Goal: Task Accomplishment & Management: Manage account settings

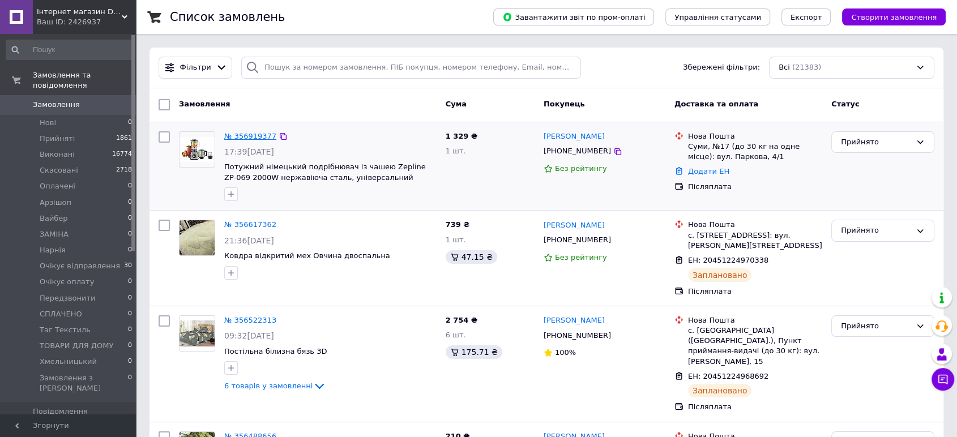
click at [265, 132] on link "№ 356919377" at bounding box center [250, 136] width 52 height 8
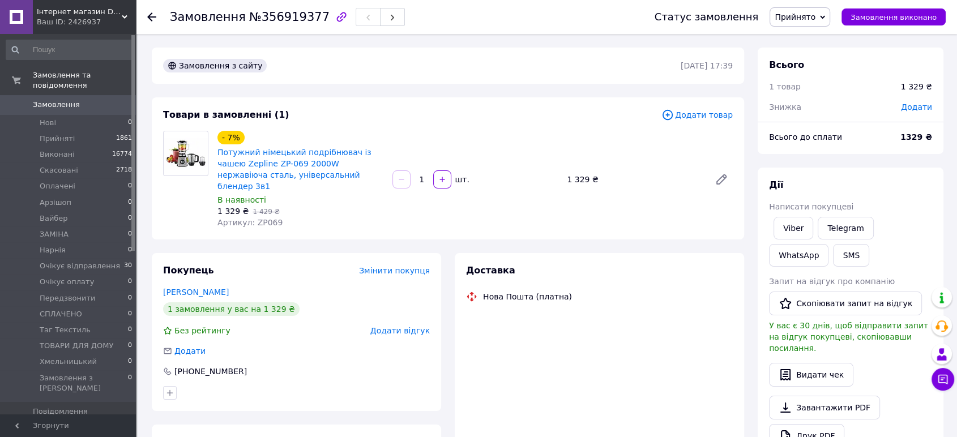
click at [266, 218] on span "Артикул: ZP069" at bounding box center [249, 222] width 65 height 9
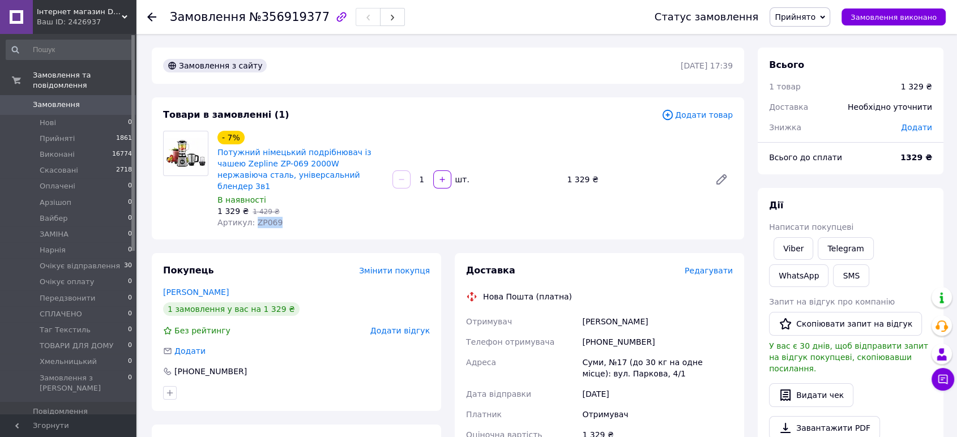
copy span "ZP069"
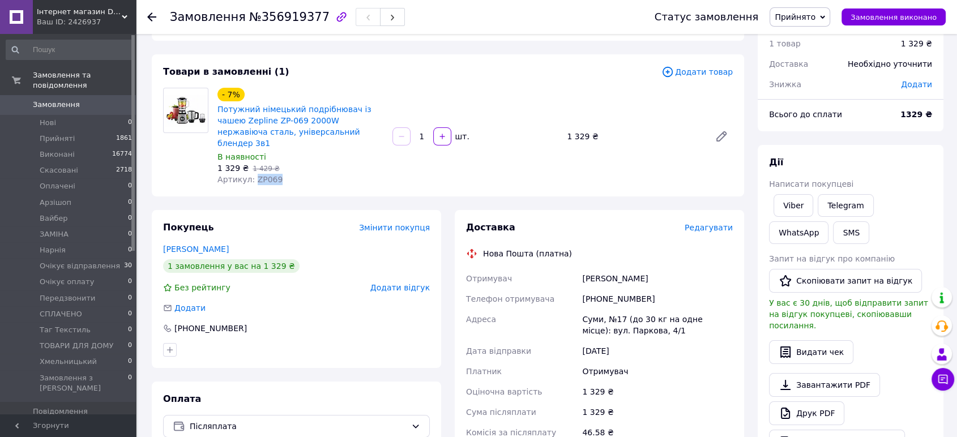
scroll to position [63, 0]
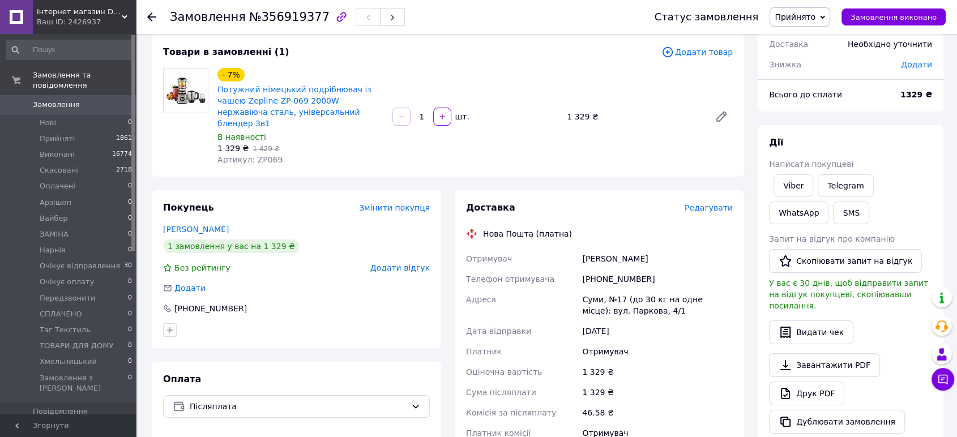
click at [606, 249] on div "[PERSON_NAME]" at bounding box center [657, 259] width 155 height 20
copy div "[PERSON_NAME]"
click at [613, 269] on div "[PHONE_NUMBER]" at bounding box center [657, 279] width 155 height 20
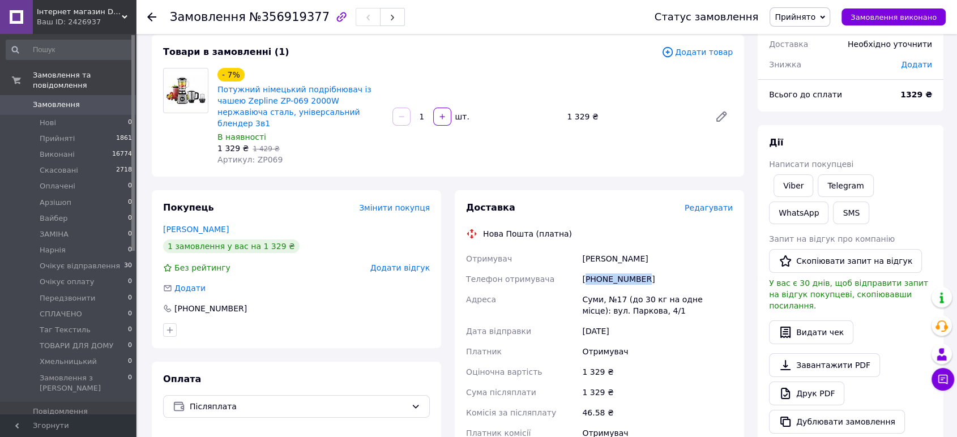
click at [613, 269] on div "[PHONE_NUMBER]" at bounding box center [657, 279] width 155 height 20
drag, startPoint x: 613, startPoint y: 264, endPoint x: 607, endPoint y: 272, distance: 10.1
click at [613, 269] on div "[PHONE_NUMBER]" at bounding box center [657, 279] width 155 height 20
copy div "[PHONE_NUMBER]"
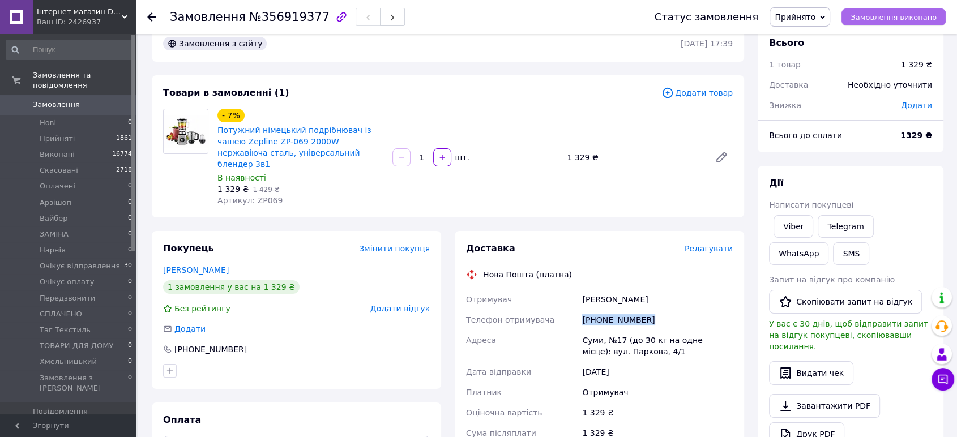
scroll to position [0, 0]
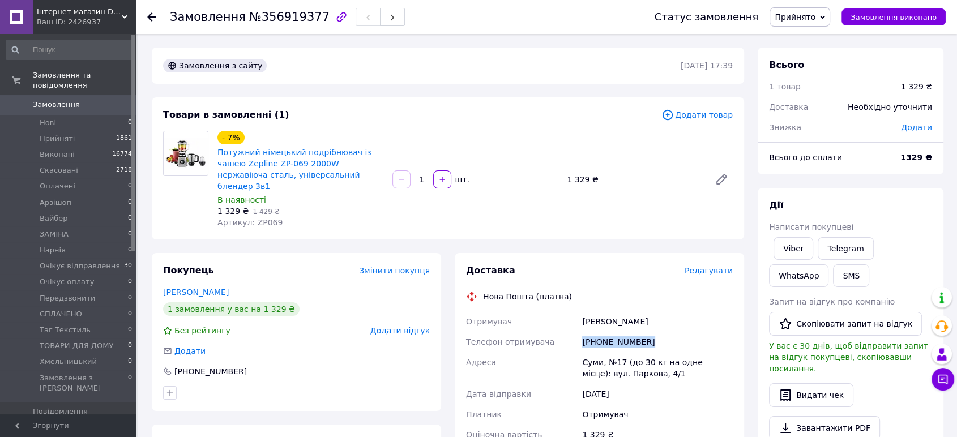
click at [815, 17] on span "Прийнято" at bounding box center [794, 16] width 41 height 9
click at [851, 88] on li "Очікує відправлення" at bounding box center [816, 95] width 92 height 17
click at [68, 100] on span "Замовлення" at bounding box center [56, 105] width 47 height 10
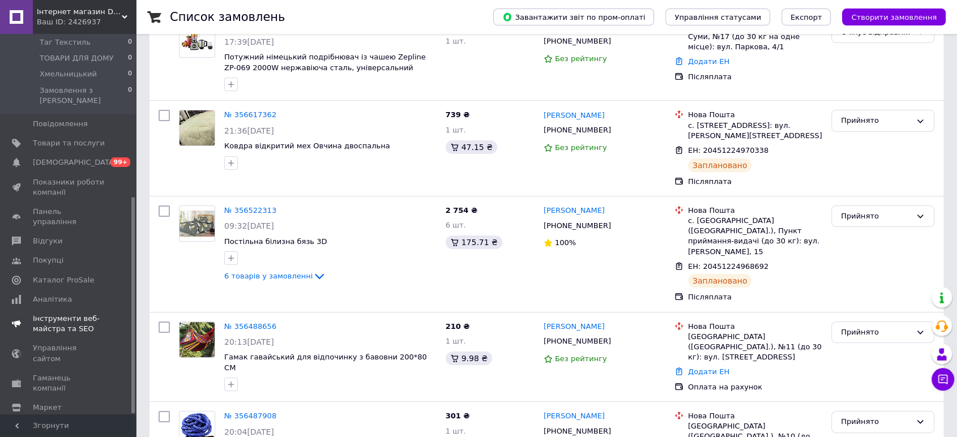
scroll to position [189, 0]
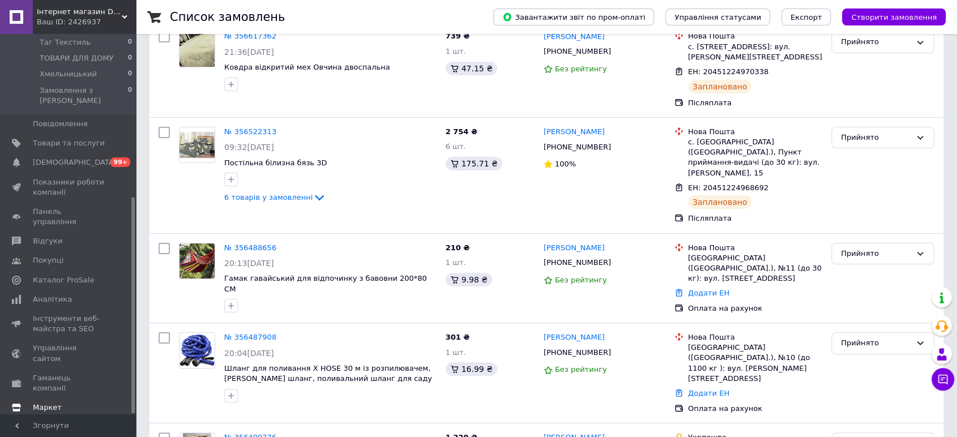
click at [63, 402] on span "Маркет" at bounding box center [69, 407] width 72 height 10
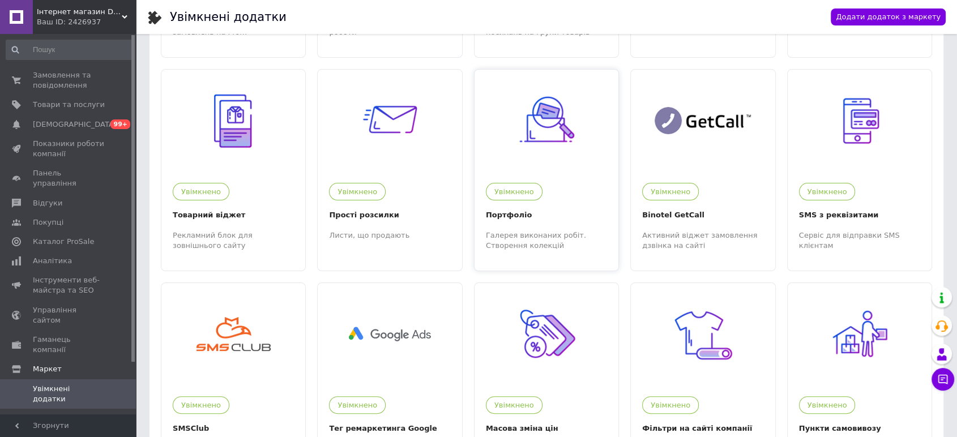
scroll to position [251, 0]
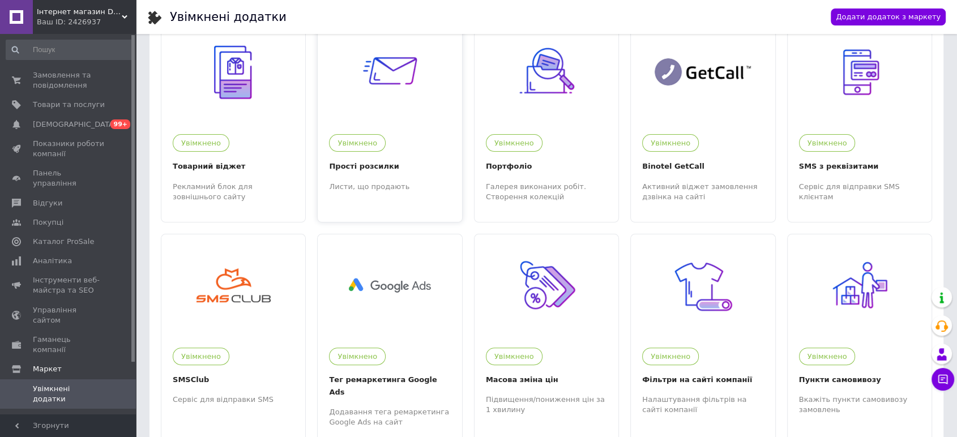
click at [384, 106] on img at bounding box center [390, 72] width 70 height 70
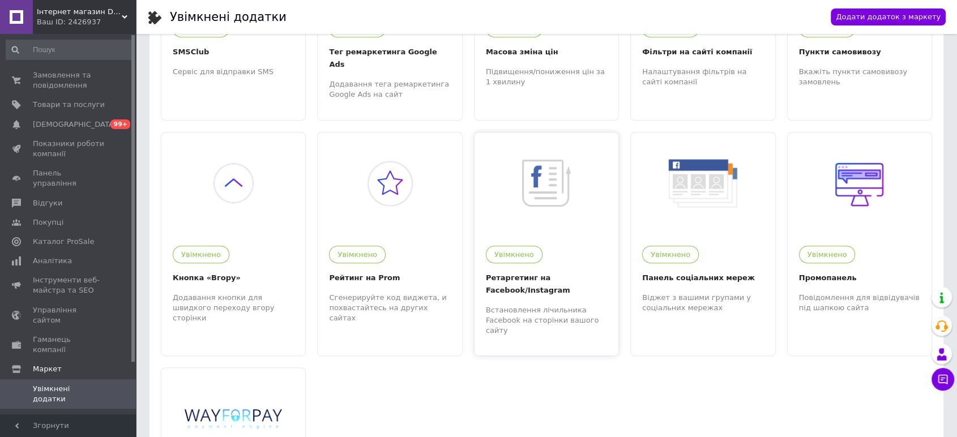
scroll to position [440, 0]
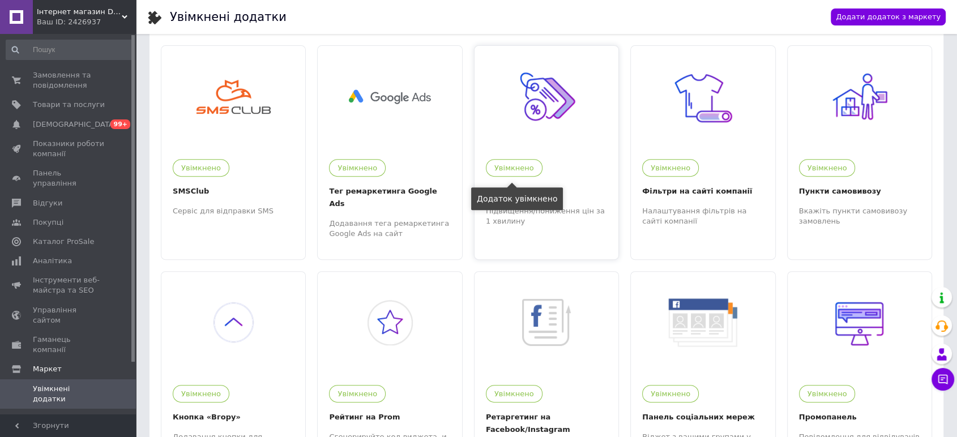
click at [534, 174] on div "Увімкнено" at bounding box center [514, 168] width 57 height 18
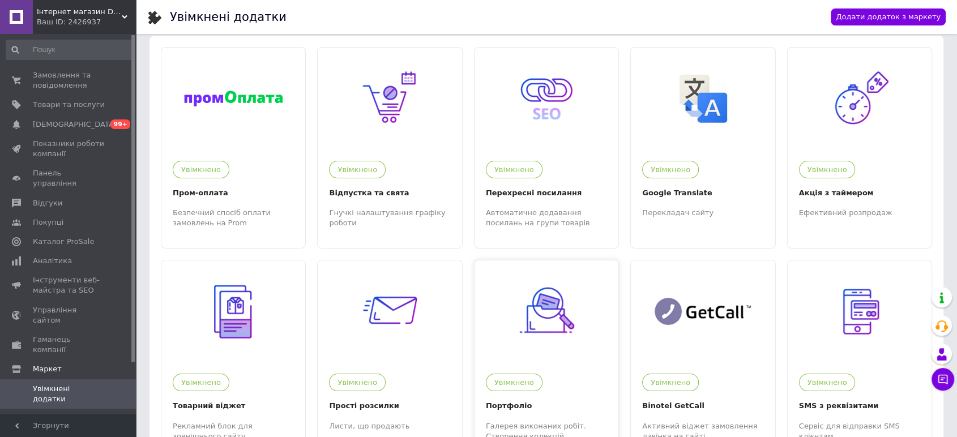
scroll to position [0, 0]
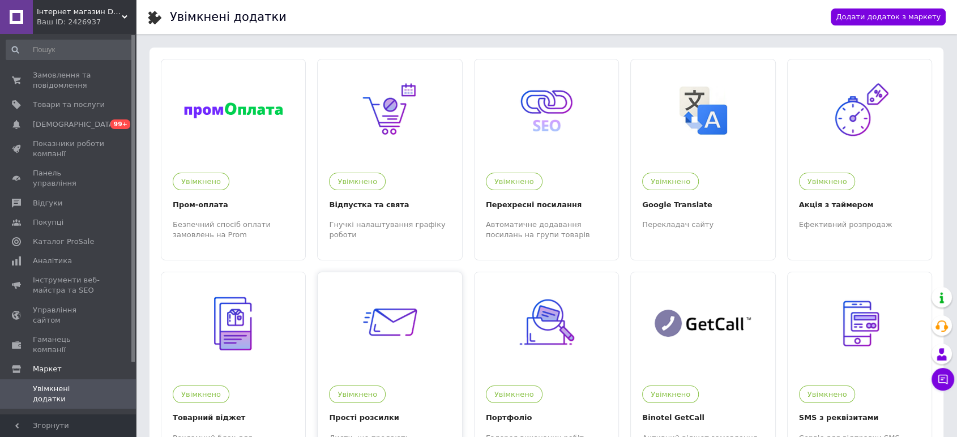
click at [394, 354] on img at bounding box center [390, 324] width 70 height 70
click at [78, 13] on span "Інтернет магазин DOMASHNIY" at bounding box center [79, 12] width 85 height 10
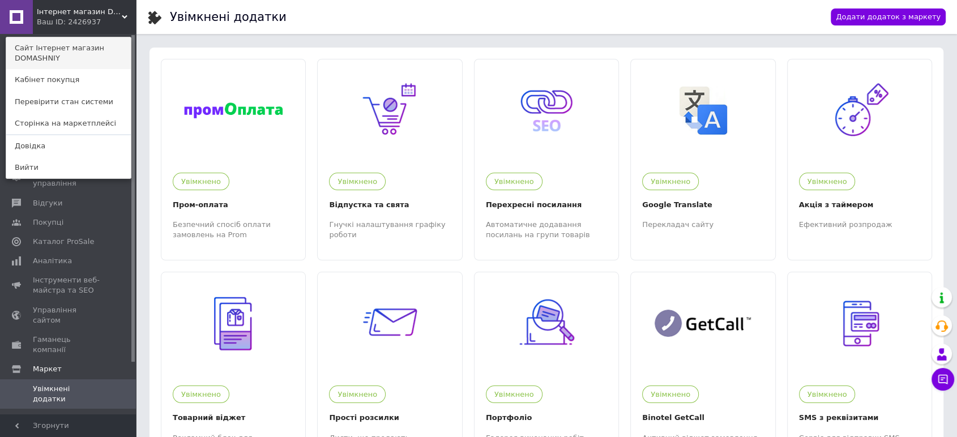
click at [81, 50] on link "Сайт Інтернет магазин DOMASHNIY" at bounding box center [68, 53] width 125 height 32
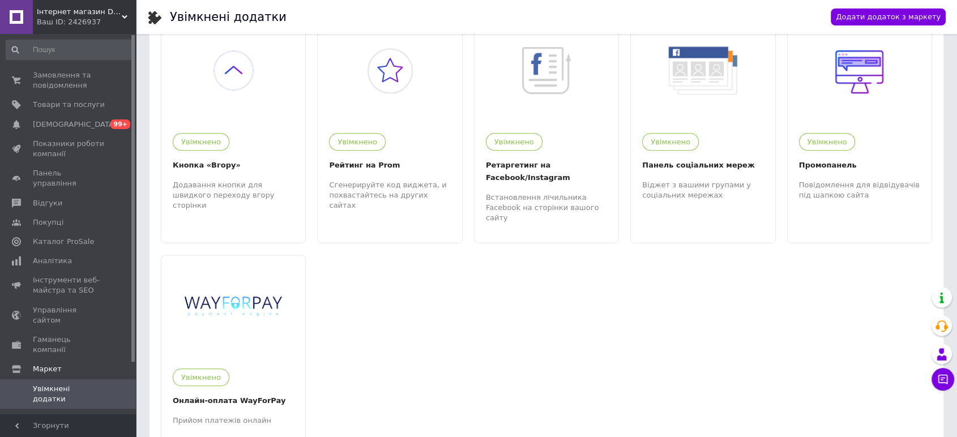
scroll to position [745, 0]
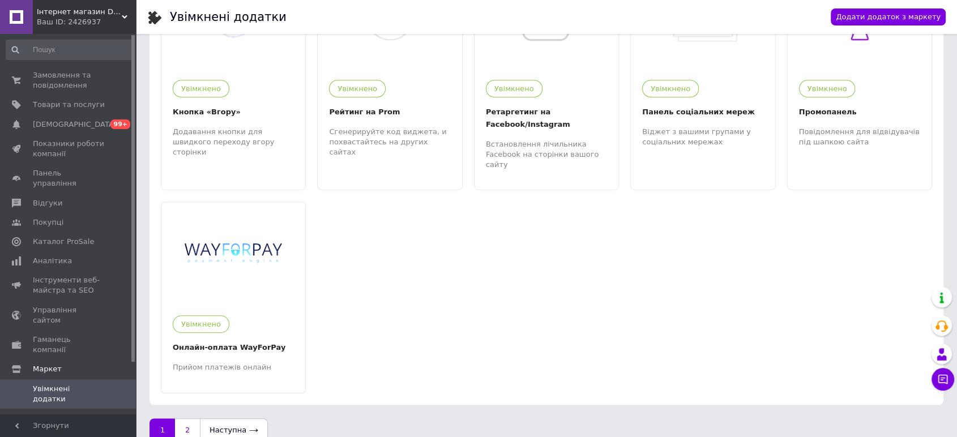
click at [191, 418] on link "2" at bounding box center [187, 430] width 25 height 24
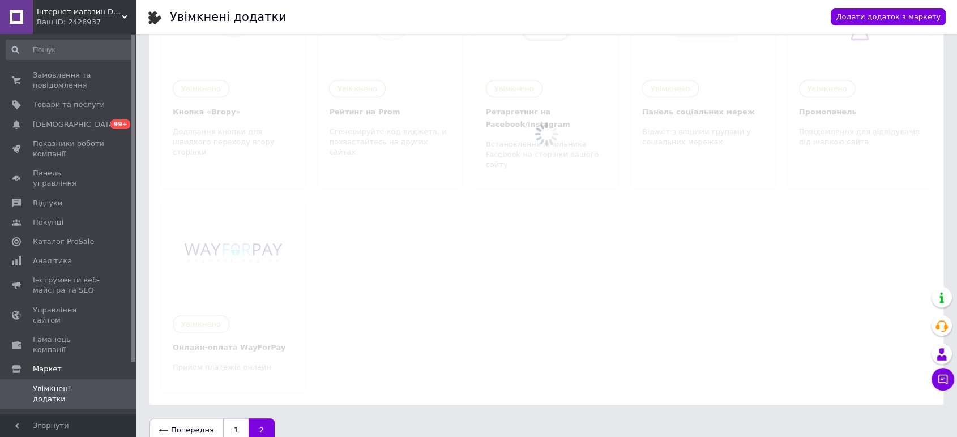
scroll to position [0, 0]
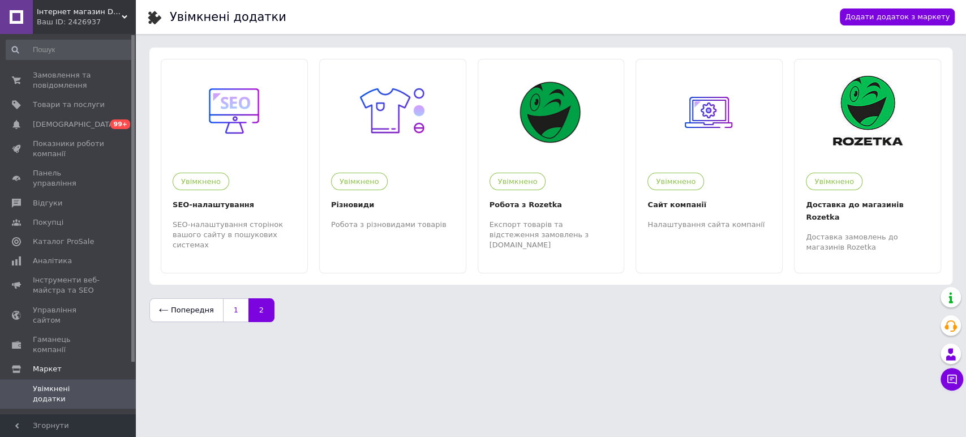
click at [235, 298] on link "1" at bounding box center [235, 310] width 25 height 24
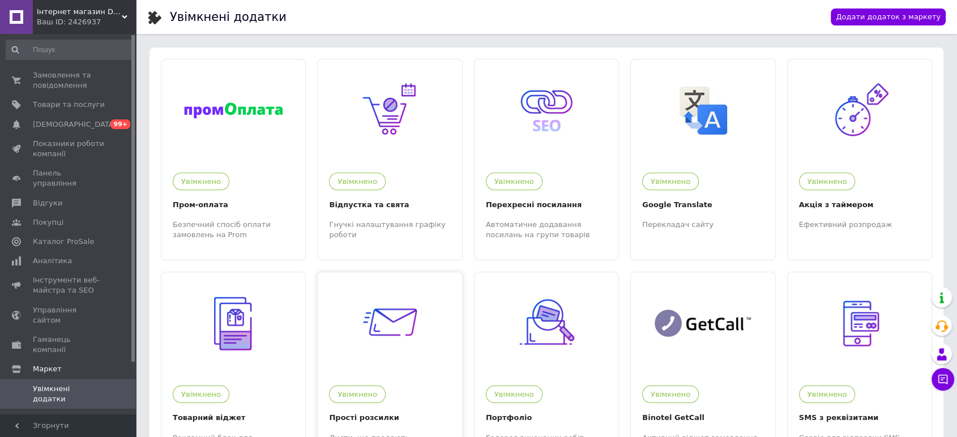
click at [402, 318] on img at bounding box center [390, 324] width 70 height 70
click at [72, 82] on span "Замовлення та повідомлення" at bounding box center [69, 80] width 72 height 20
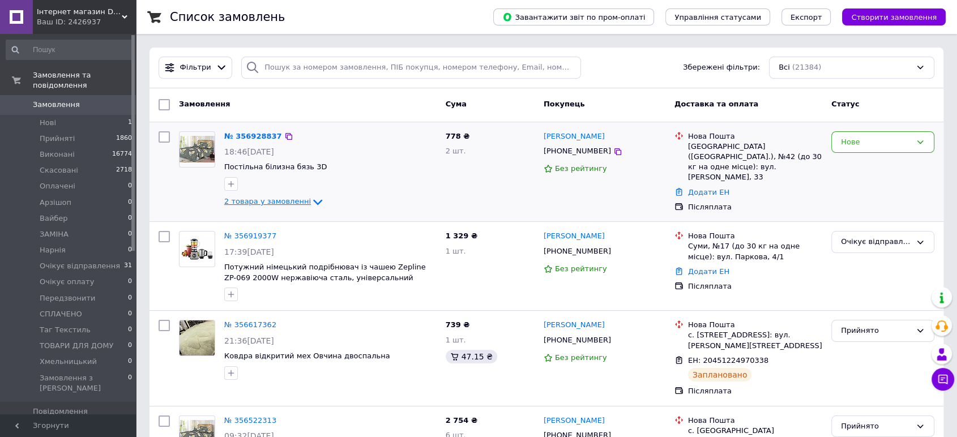
click at [292, 203] on span "2 товара у замовленні" at bounding box center [267, 202] width 87 height 8
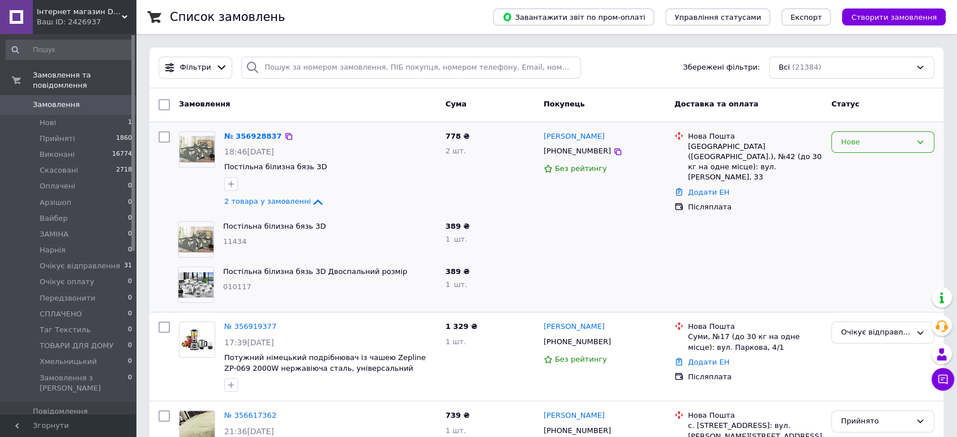
click at [893, 148] on div "Нове" at bounding box center [882, 142] width 103 height 22
click at [880, 166] on li "Прийнято" at bounding box center [883, 165] width 102 height 21
click at [260, 204] on span "2 товара у замовленні" at bounding box center [267, 202] width 87 height 8
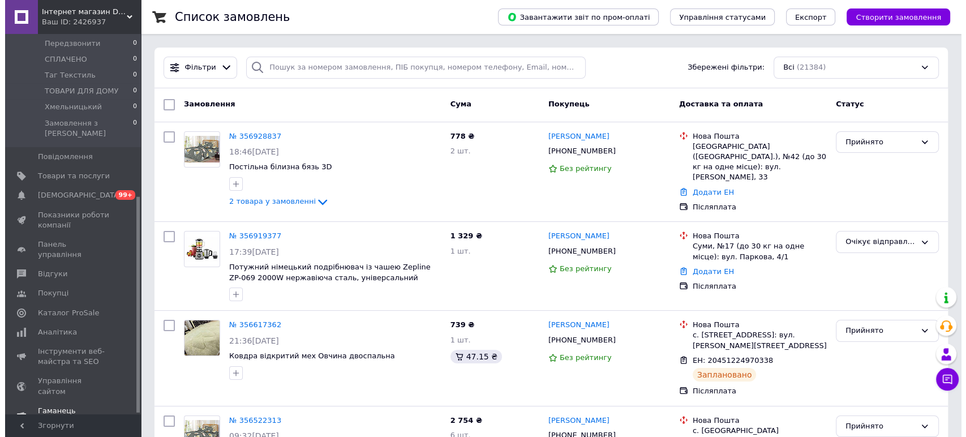
scroll to position [288, 0]
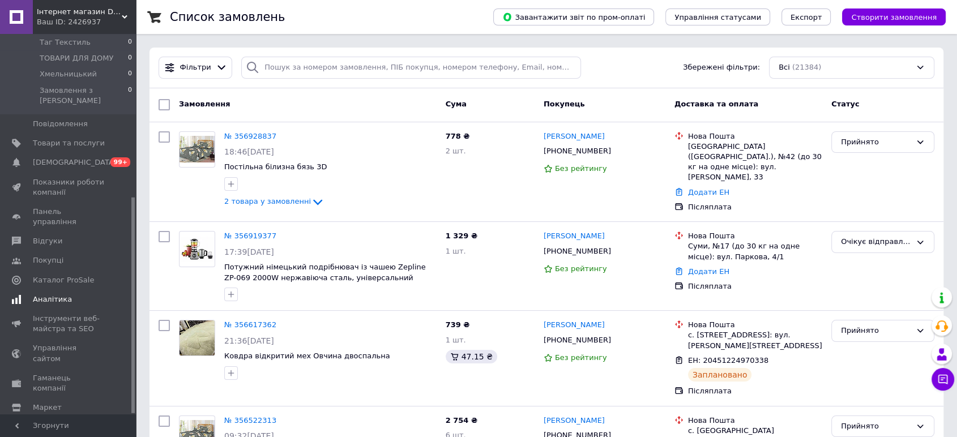
click at [44, 294] on span "Аналітика" at bounding box center [52, 299] width 39 height 10
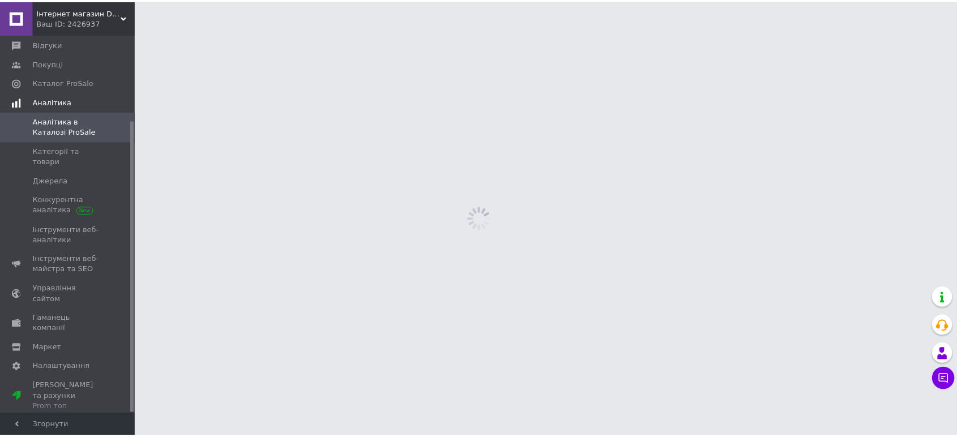
scroll to position [110, 0]
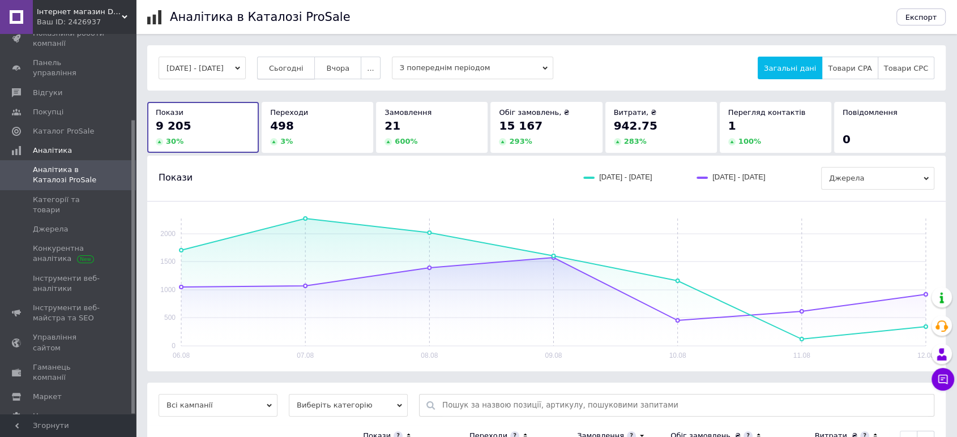
click at [303, 67] on span "Сьогодні" at bounding box center [286, 68] width 35 height 8
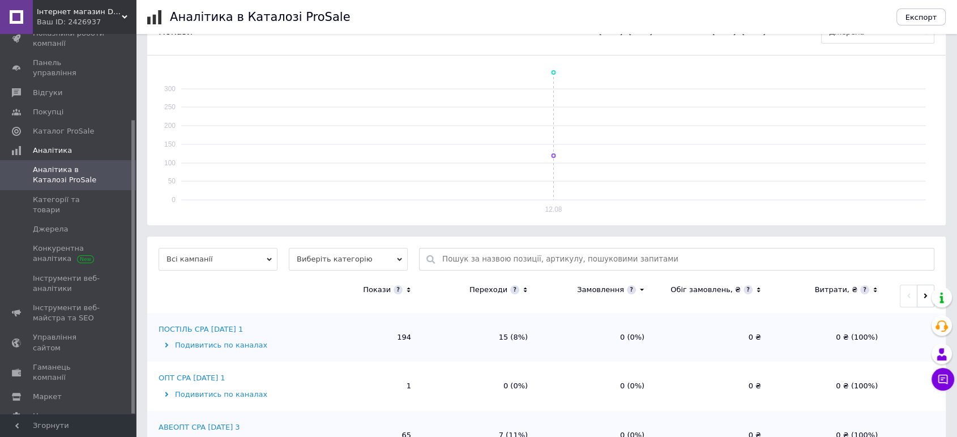
scroll to position [239, 0]
